Goal: Go to known website: Access a specific website the user already knows

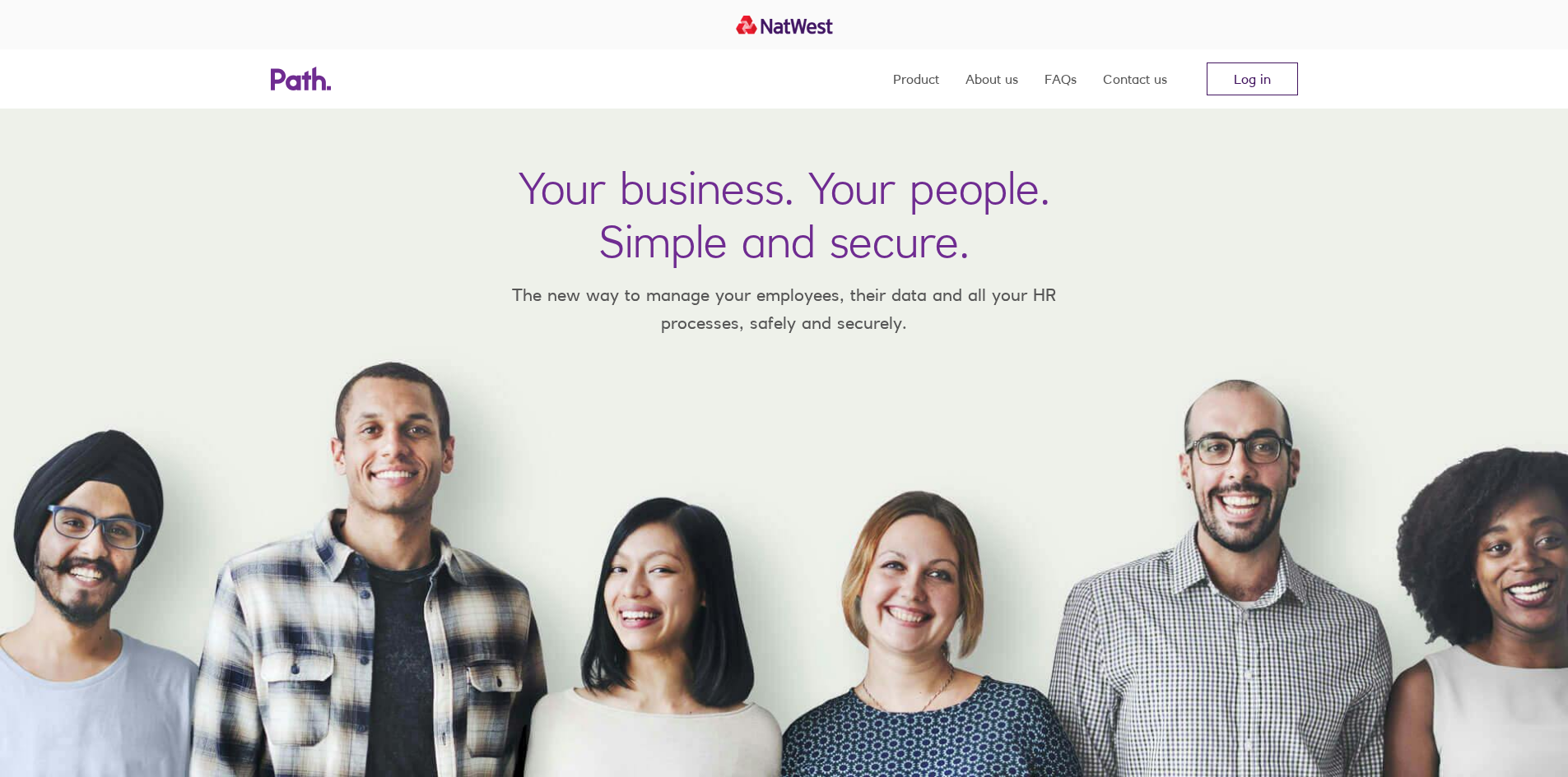
click at [1251, 71] on link "Log in" at bounding box center [1252, 79] width 91 height 33
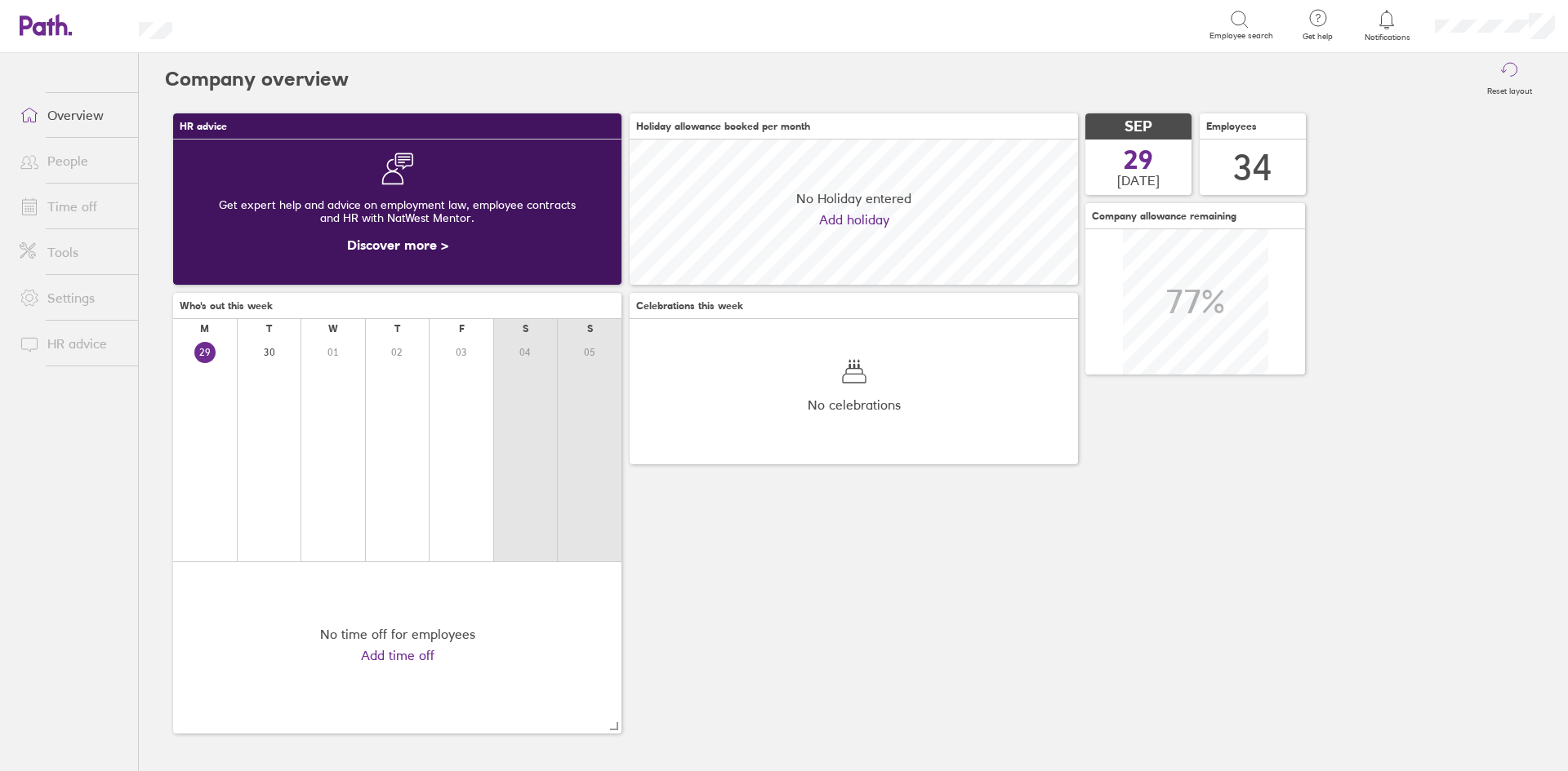
scroll to position [145, 448]
